Goal: Check status

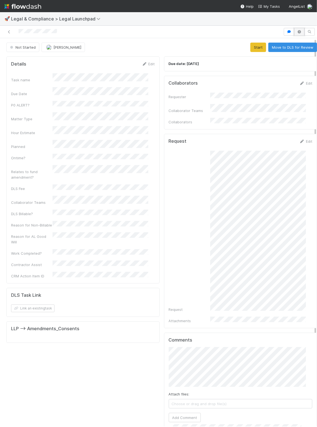
click at [296, 32] on icon "button" at bounding box center [299, 31] width 6 height 3
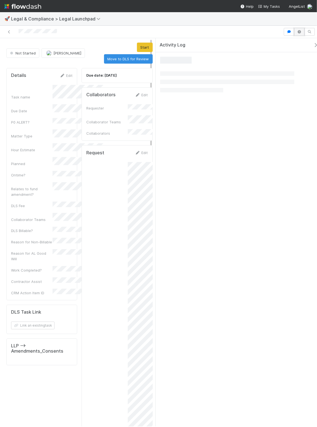
scroll to position [37, 0]
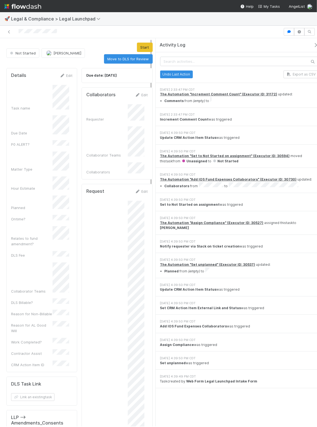
drag, startPoint x: 309, startPoint y: 47, endPoint x: 269, endPoint y: 42, distance: 41.0
click at [307, 47] on icon "button" at bounding box center [316, 45] width 6 height 4
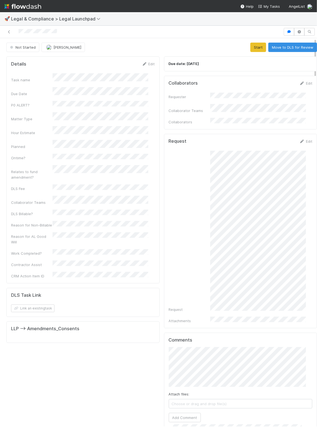
click at [162, 152] on div "Due date: 8/15/2025 Collaborators Edit Requester Collaborator Teams Collaborato…" at bounding box center [241, 300] width 158 height 492
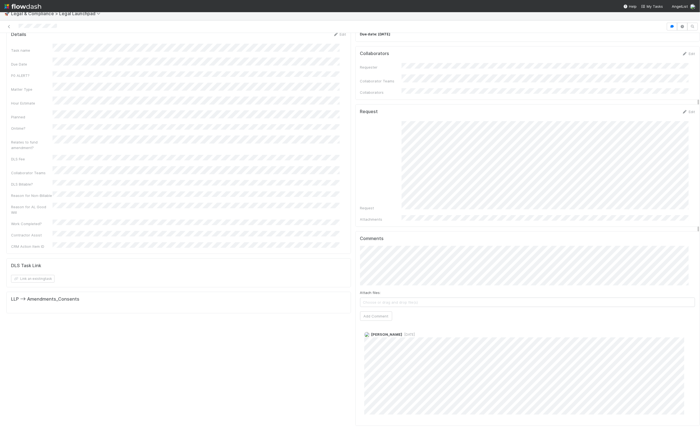
scroll to position [0, 0]
